Goal: Task Accomplishment & Management: Use online tool/utility

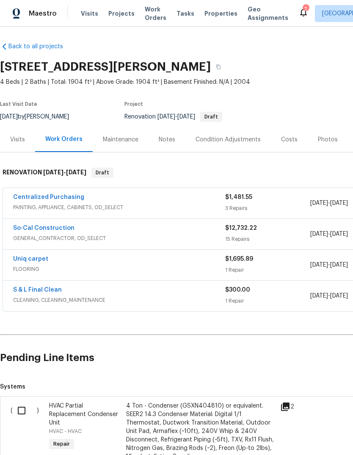
scroll to position [1, 0]
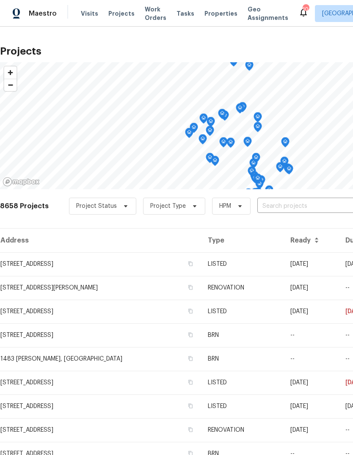
click at [284, 204] on input "text" at bounding box center [305, 206] width 97 height 13
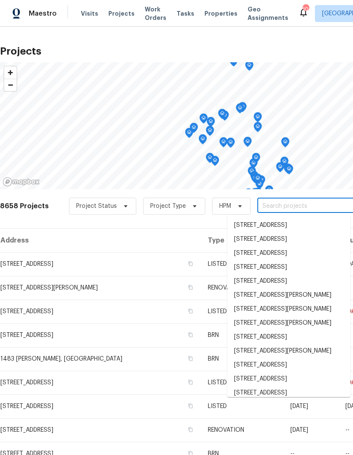
click at [273, 206] on input "text" at bounding box center [305, 206] width 97 height 13
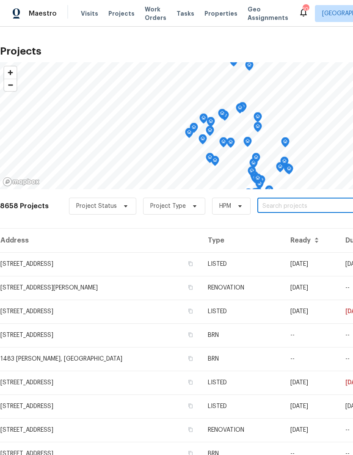
paste input "[STREET_ADDRESS]"
type input "[STREET_ADDRESS]"
click at [292, 226] on li "[STREET_ADDRESS]" at bounding box center [288, 225] width 123 height 14
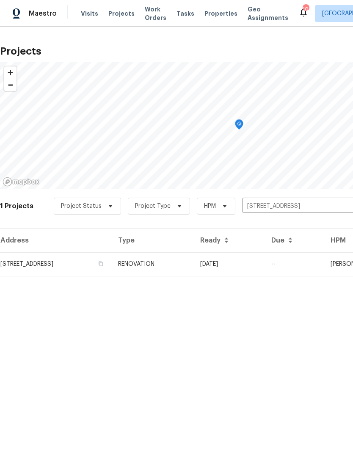
click at [193, 260] on td "RENOVATION" at bounding box center [152, 264] width 82 height 24
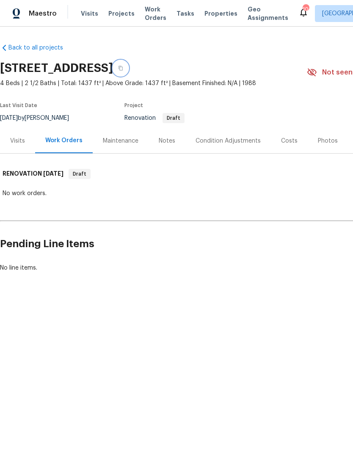
click at [123, 68] on icon "button" at bounding box center [120, 68] width 5 height 5
click at [236, 143] on div "Condition Adjustments" at bounding box center [228, 141] width 65 height 8
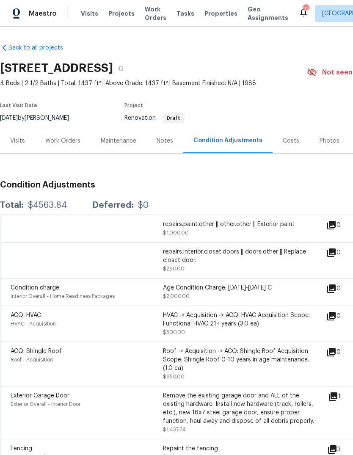
click at [163, 142] on div "Notes" at bounding box center [165, 141] width 17 height 8
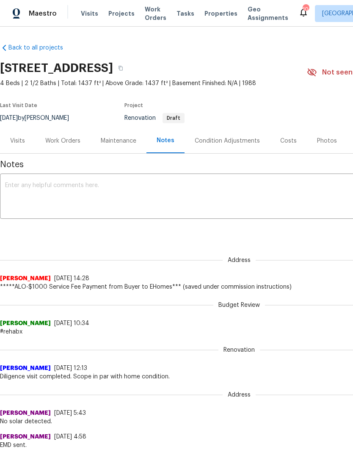
click at [283, 138] on div "Costs" at bounding box center [288, 141] width 17 height 8
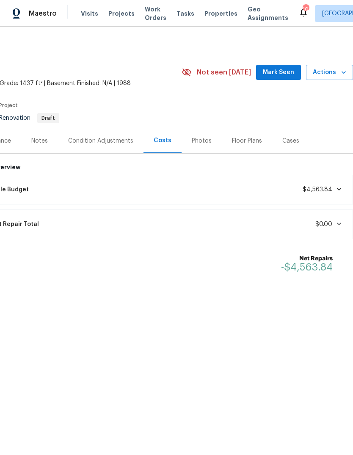
scroll to position [0, 125]
click at [113, 143] on div "Condition Adjustments" at bounding box center [100, 141] width 65 height 8
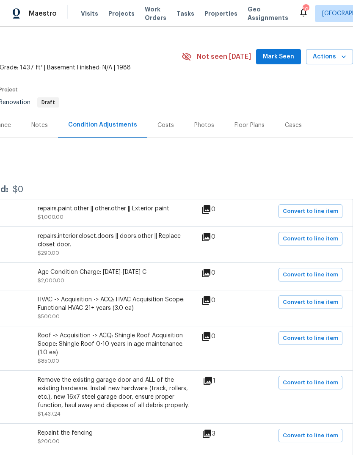
scroll to position [16, 125]
click at [279, 52] on span "Mark Seen" at bounding box center [278, 57] width 31 height 11
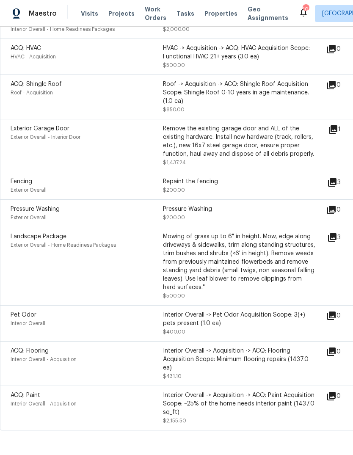
scroll to position [267, 0]
